Goal: Feedback & Contribution: Leave review/rating

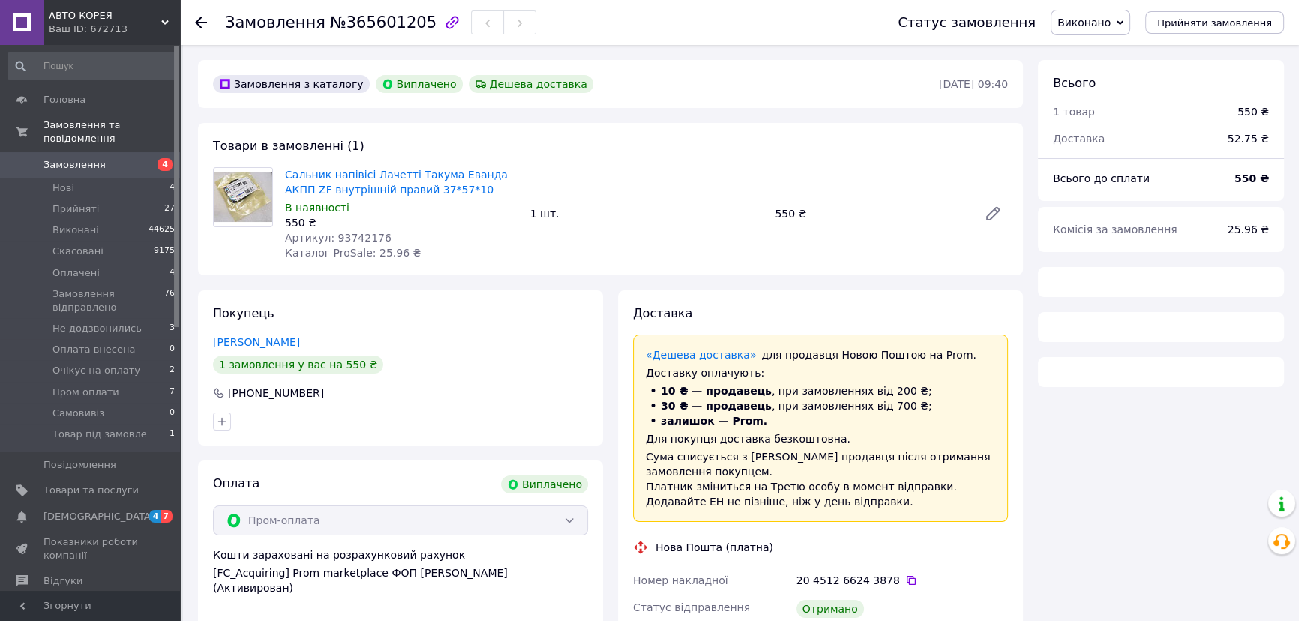
drag, startPoint x: 268, startPoint y: 341, endPoint x: 281, endPoint y: 345, distance: 13.3
click at [268, 341] on link "[PERSON_NAME]" at bounding box center [256, 342] width 87 height 12
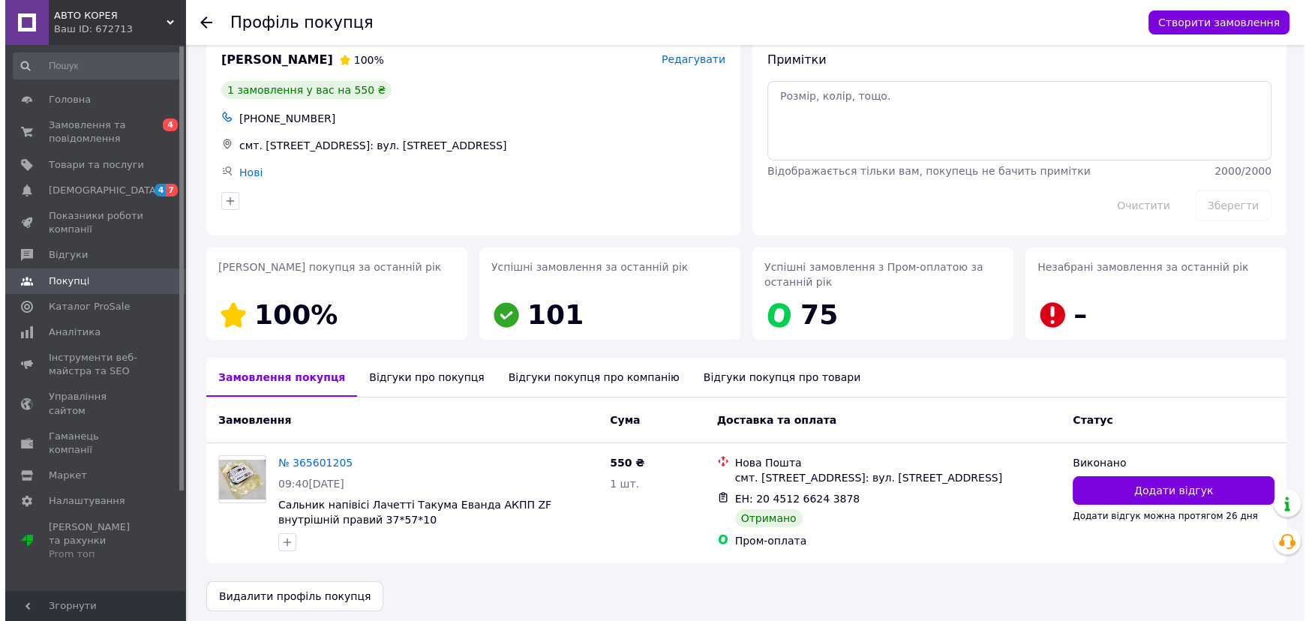
scroll to position [35, 0]
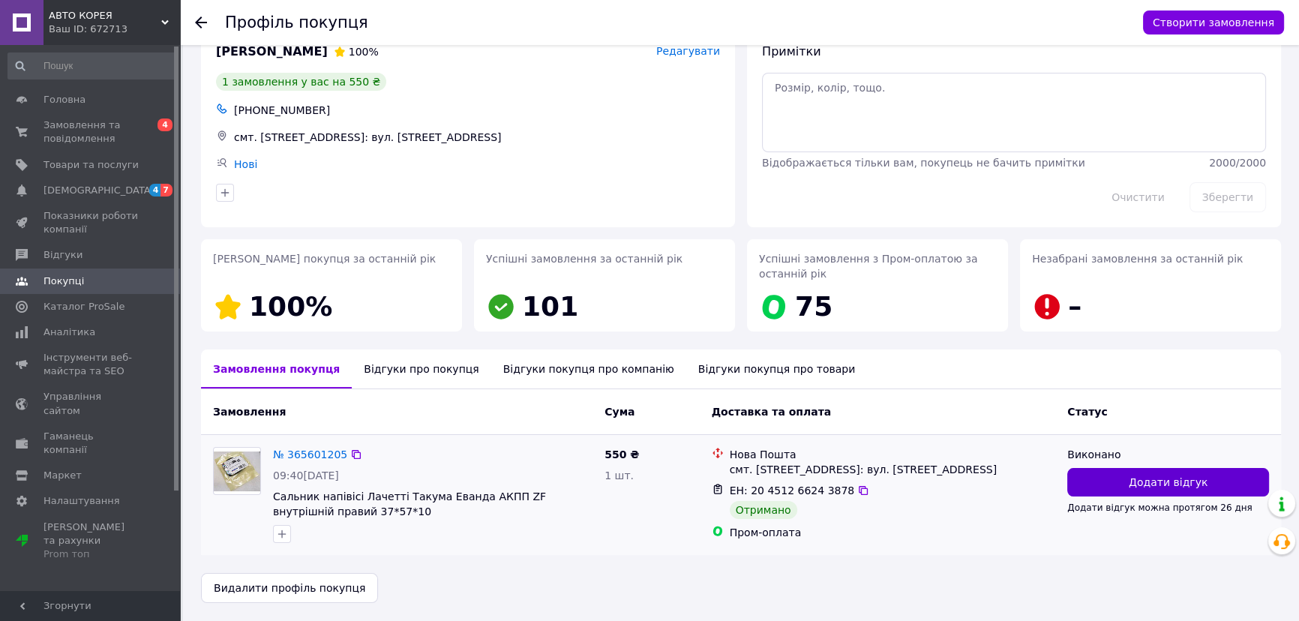
click at [1200, 476] on span "Додати відгук" at bounding box center [1168, 482] width 79 height 15
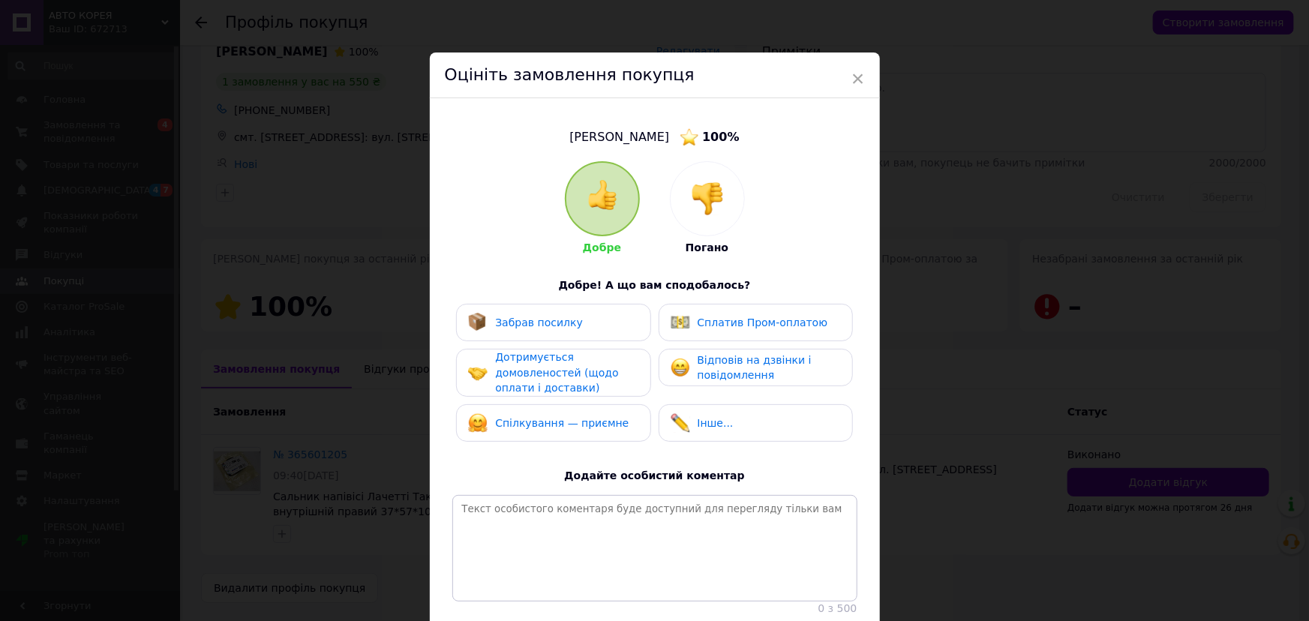
click at [569, 317] on span "Забрав посилку" at bounding box center [539, 323] width 88 height 12
drag, startPoint x: 576, startPoint y: 373, endPoint x: 697, endPoint y: 367, distance: 120.9
click at [578, 373] on span "Дотримується домовленостей (щодо оплати і доставки)" at bounding box center [556, 372] width 123 height 43
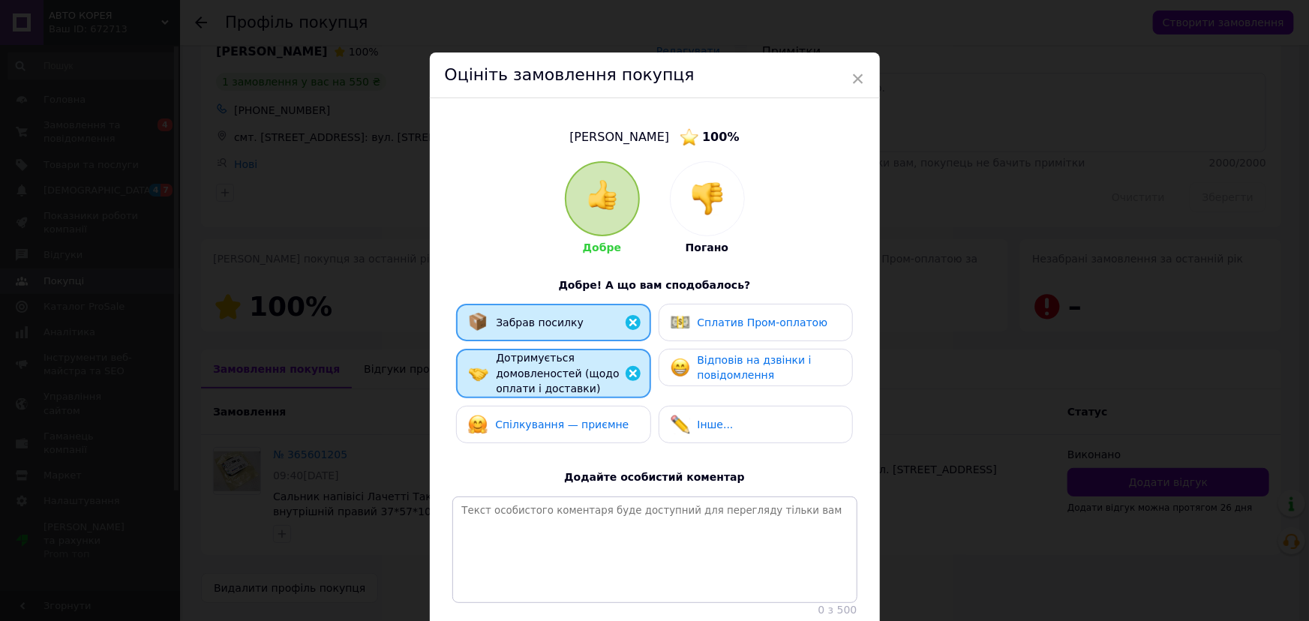
click at [698, 367] on span "Відповів на дзвінки і повідомлення" at bounding box center [755, 368] width 114 height 28
click at [749, 308] on div "Сплатив Пром-оплатою" at bounding box center [756, 323] width 194 height 38
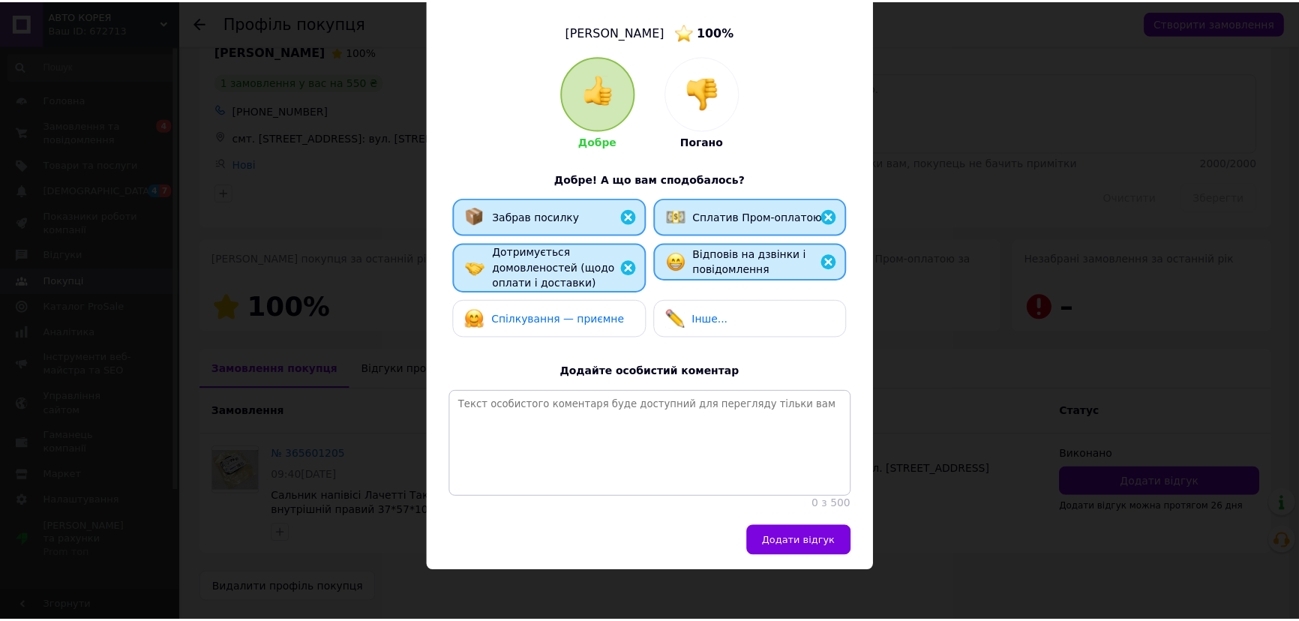
scroll to position [152, 0]
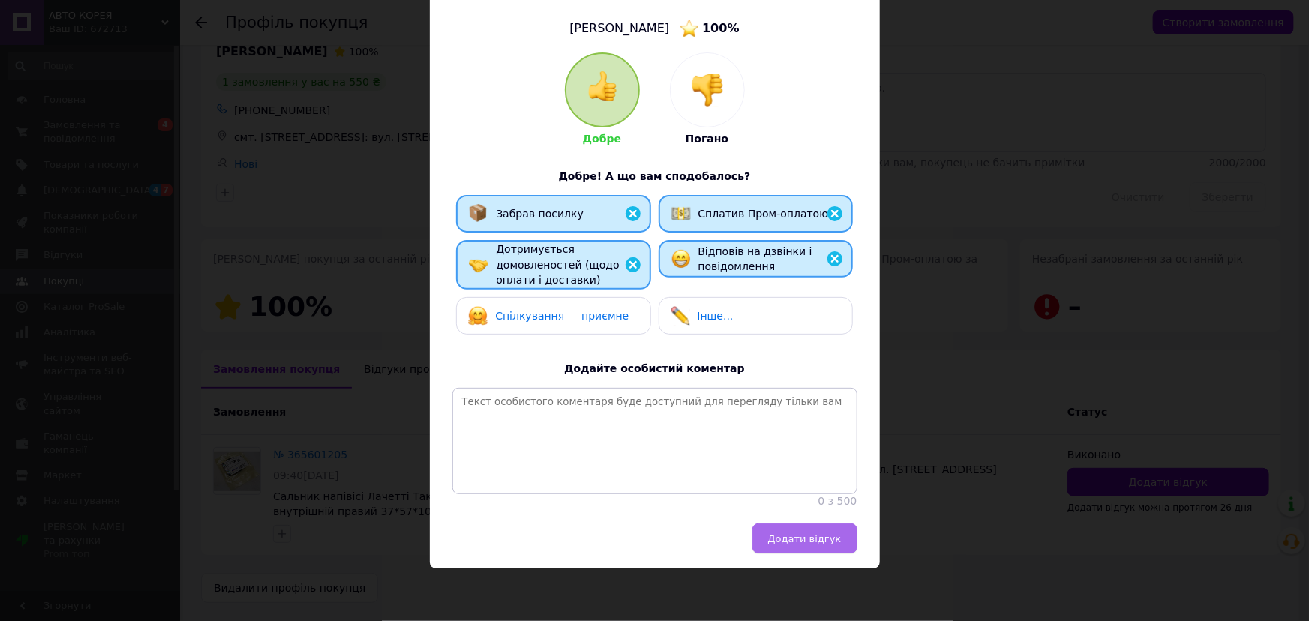
click at [795, 541] on span "Додати відгук" at bounding box center [805, 538] width 74 height 11
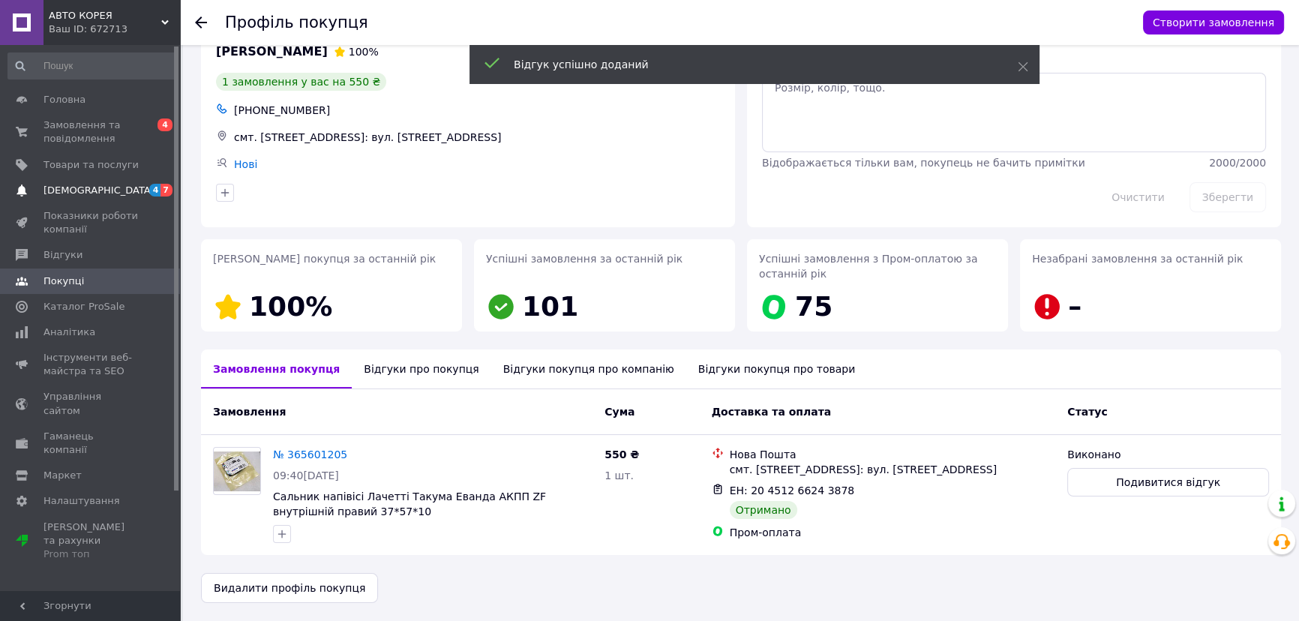
click at [81, 197] on span "[DEMOGRAPHIC_DATA]" at bounding box center [99, 191] width 111 height 14
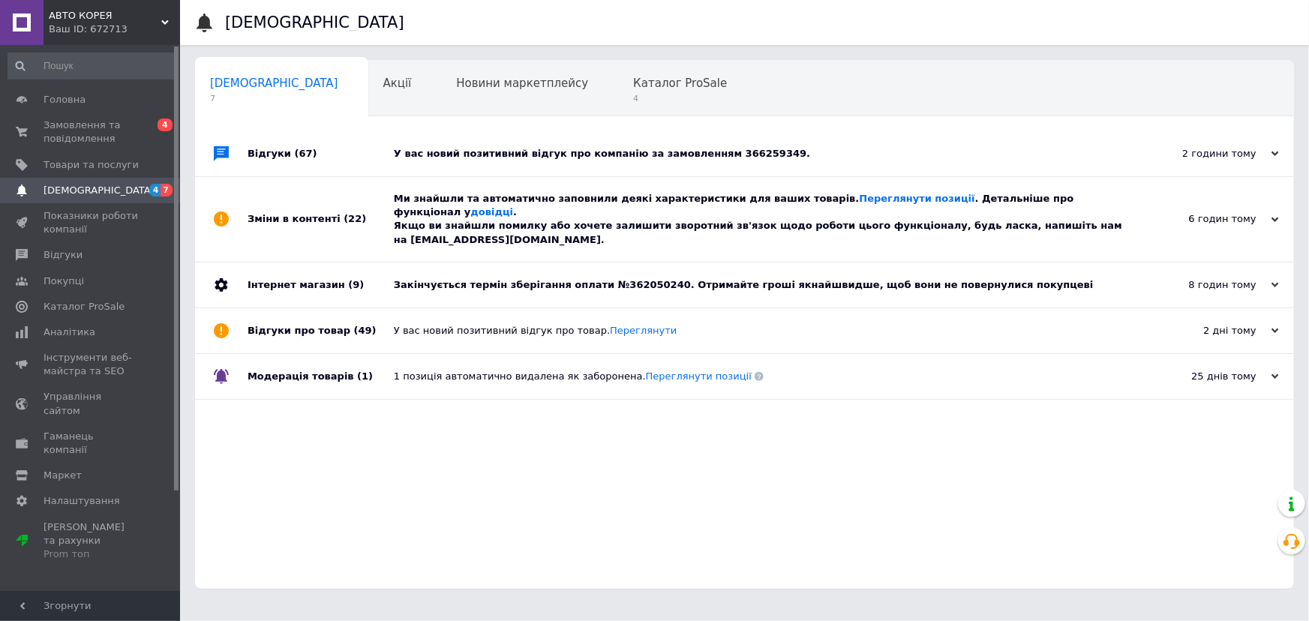
click at [1207, 154] on div "2 години тому" at bounding box center [1204, 154] width 150 height 14
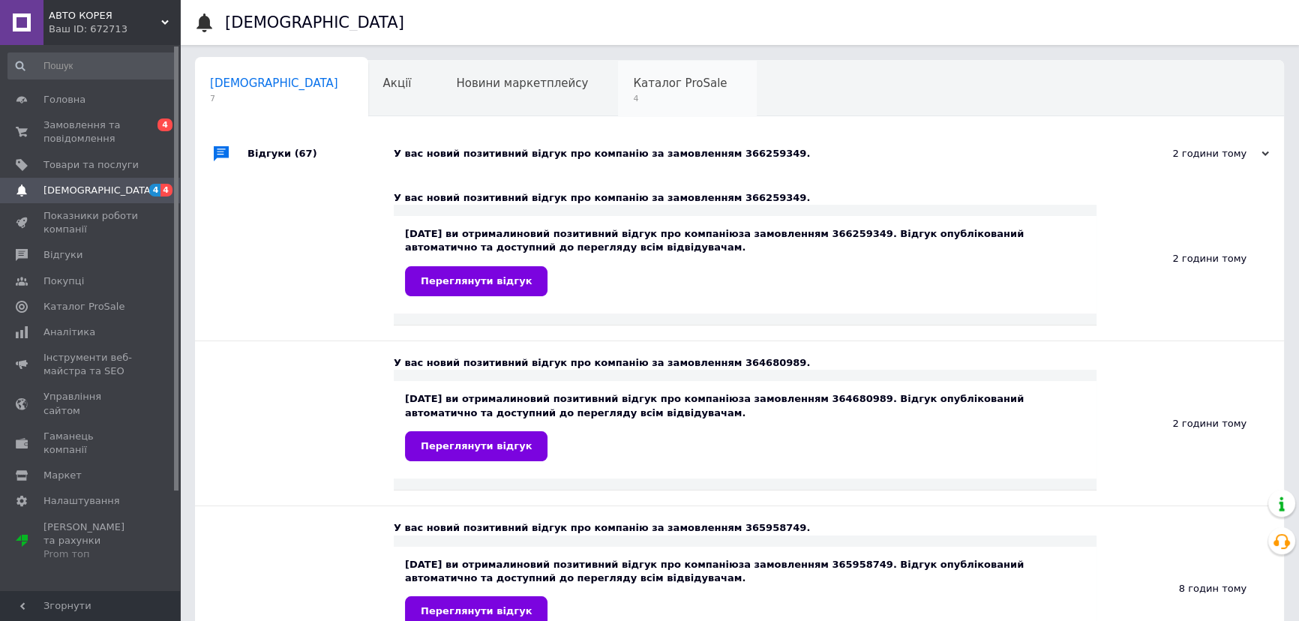
click at [633, 89] on span "Каталог ProSale" at bounding box center [680, 84] width 94 height 14
